Goal: Information Seeking & Learning: Learn about a topic

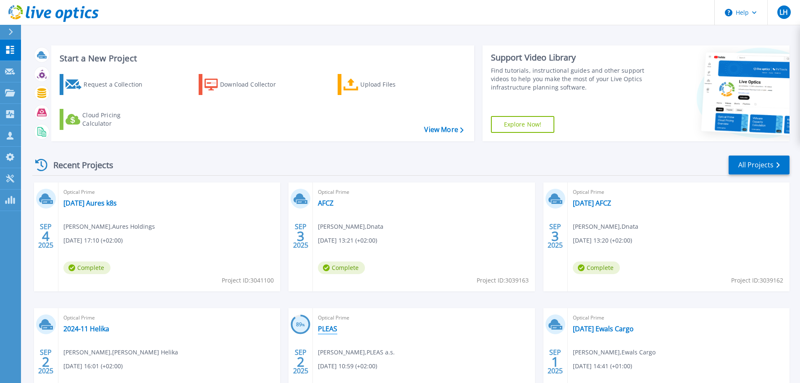
click at [331, 329] on link "PLEAS" at bounding box center [327, 328] width 19 height 8
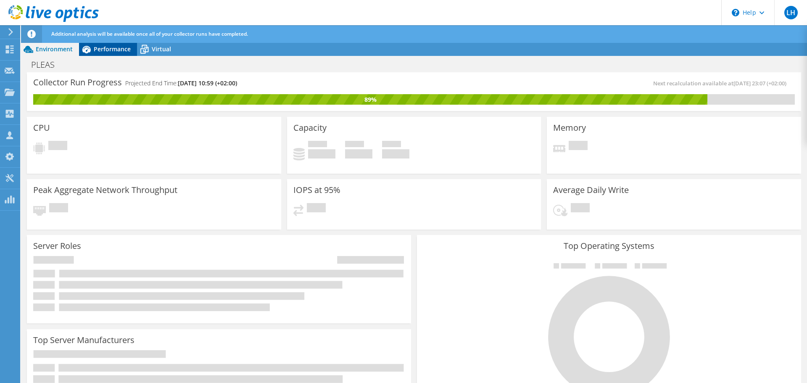
click at [113, 47] on span "Performance" at bounding box center [112, 49] width 37 height 8
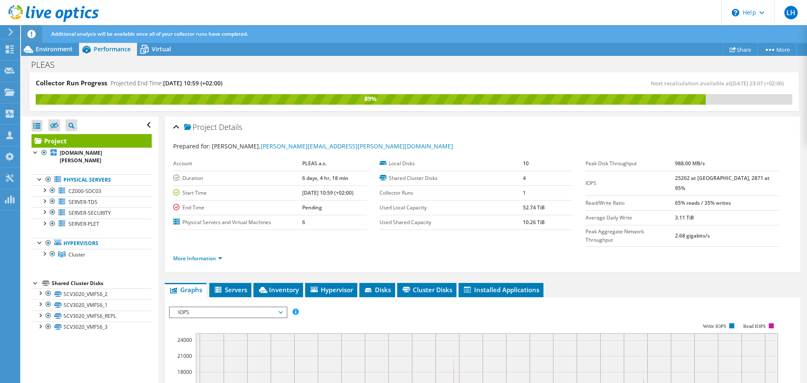
click at [214, 307] on span "IOPS" at bounding box center [228, 312] width 108 height 10
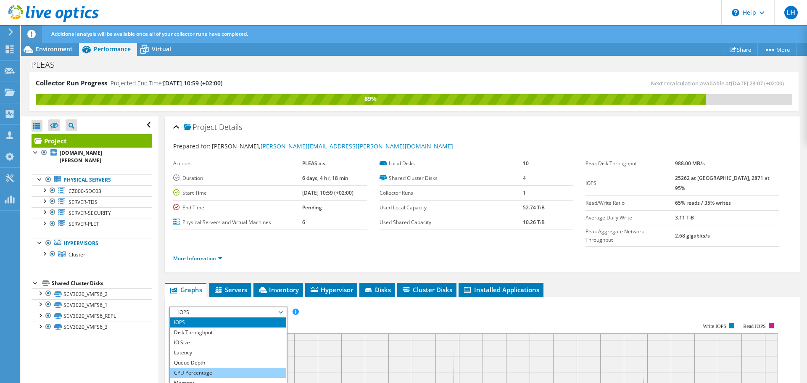
click at [196, 368] on li "CPU Percentage" at bounding box center [228, 373] width 116 height 10
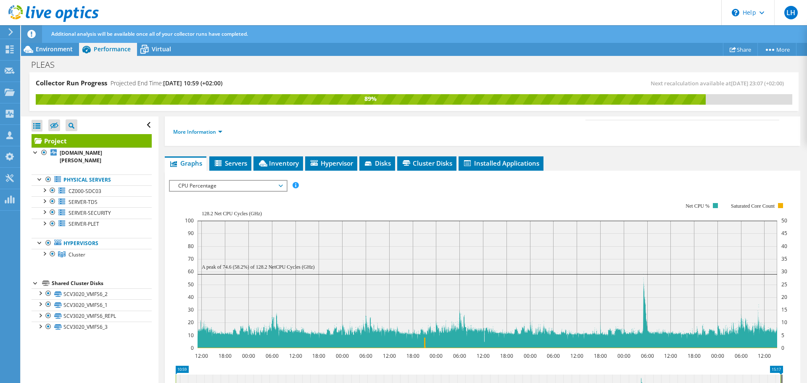
scroll to position [168, 0]
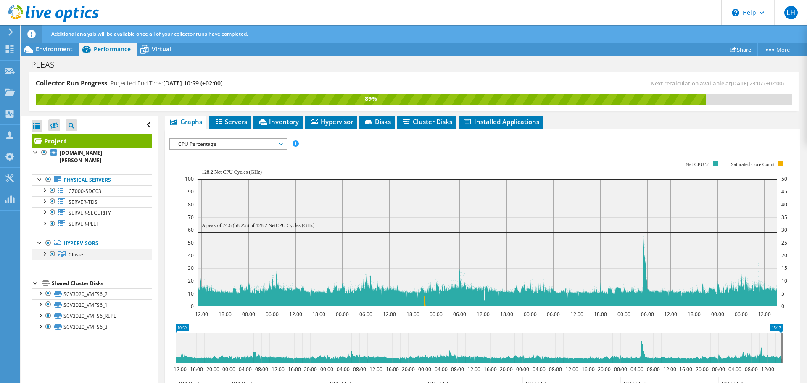
click at [43, 254] on div at bounding box center [44, 253] width 8 height 8
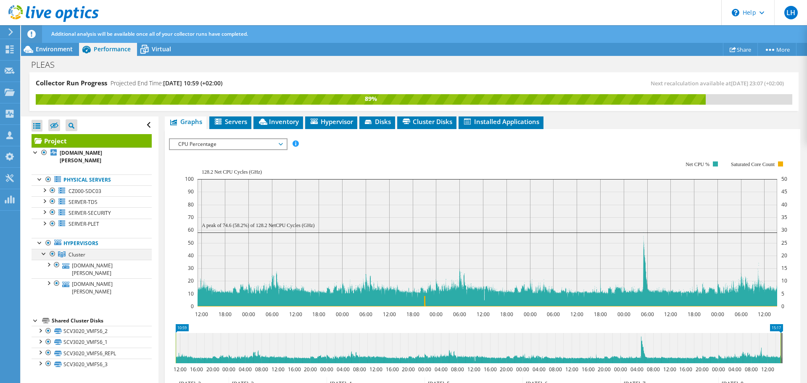
click at [43, 254] on div at bounding box center [44, 253] width 8 height 8
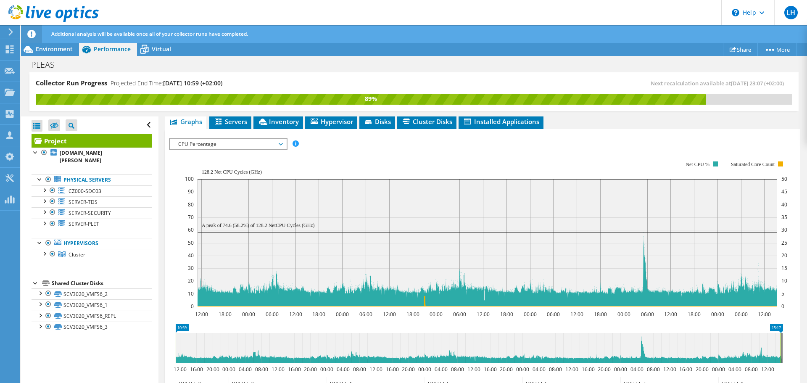
click at [402, 150] on rect at bounding box center [486, 234] width 602 height 168
